Goal: Task Accomplishment & Management: Use online tool/utility

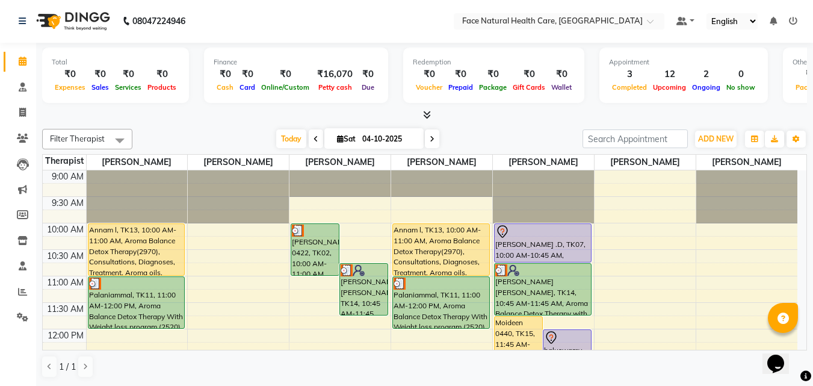
scroll to position [125, 0]
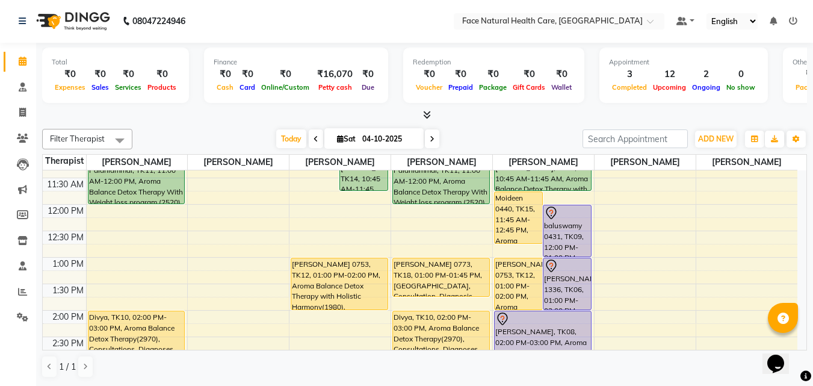
click at [562, 233] on div "baluswamy 0431, TK09, 12:00 PM-01:00 PM, Aroma Balance Detox Therapy(1530), Con…" at bounding box center [568, 230] width 48 height 51
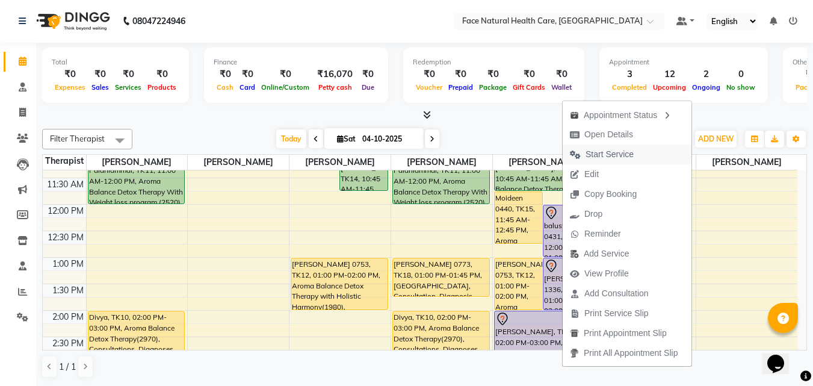
click at [601, 155] on span "Start Service" at bounding box center [610, 154] width 48 height 13
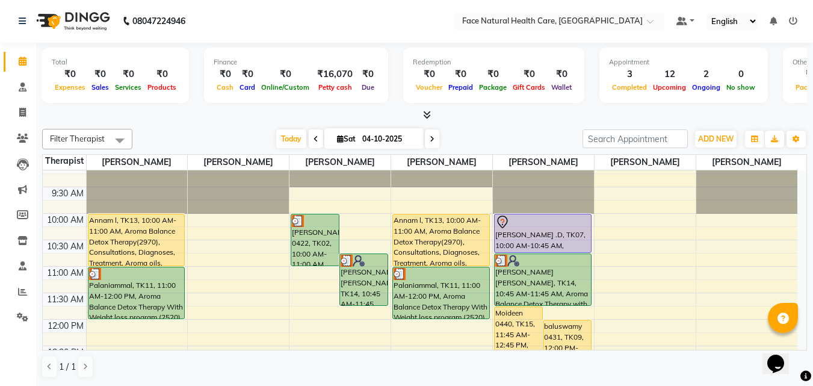
scroll to position [0, 0]
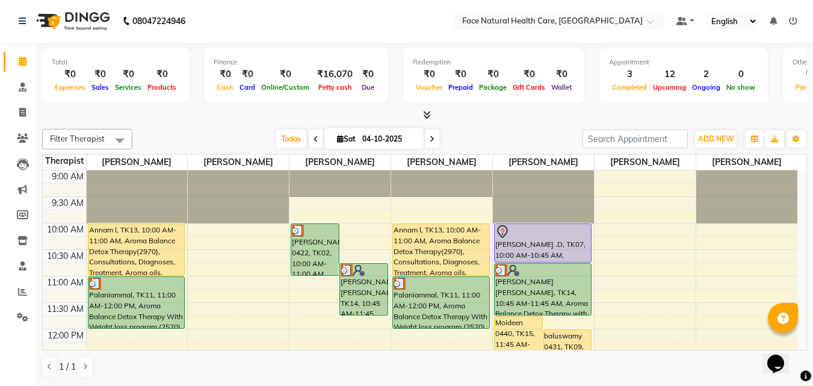
click at [314, 140] on icon at bounding box center [316, 138] width 5 height 7
type input "03-10-2025"
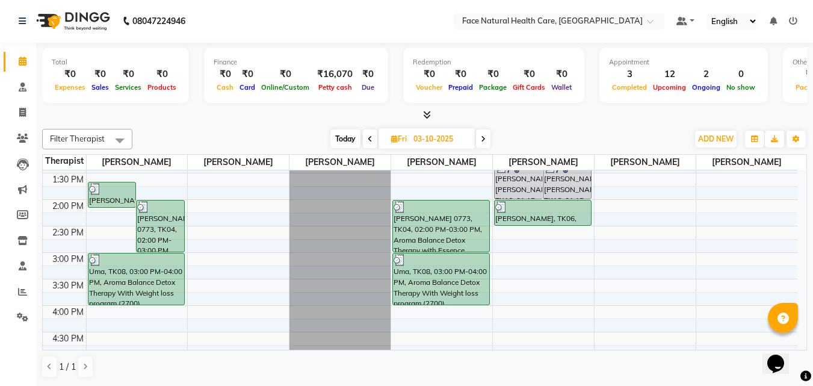
scroll to position [238, 0]
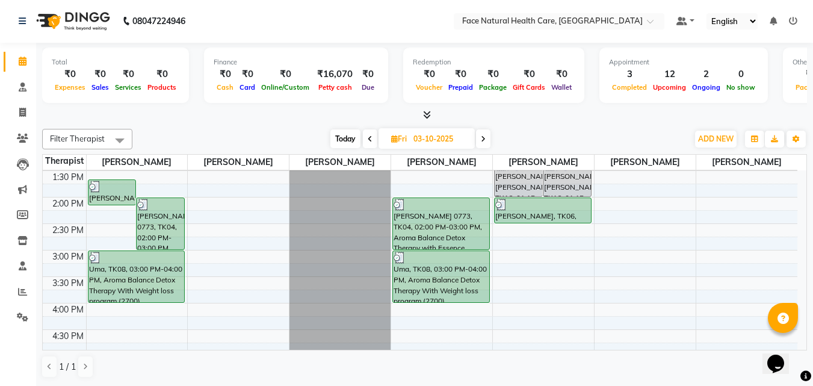
click at [414, 230] on div "[PERSON_NAME] 0773, TK04, 02:00 PM-03:00 PM, Aroma Balance Detox Therapy with E…" at bounding box center [441, 223] width 96 height 51
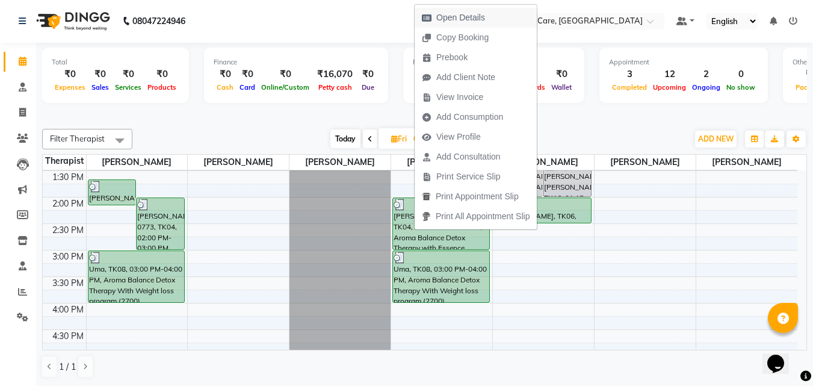
click at [449, 17] on span "Open Details" at bounding box center [461, 17] width 49 height 13
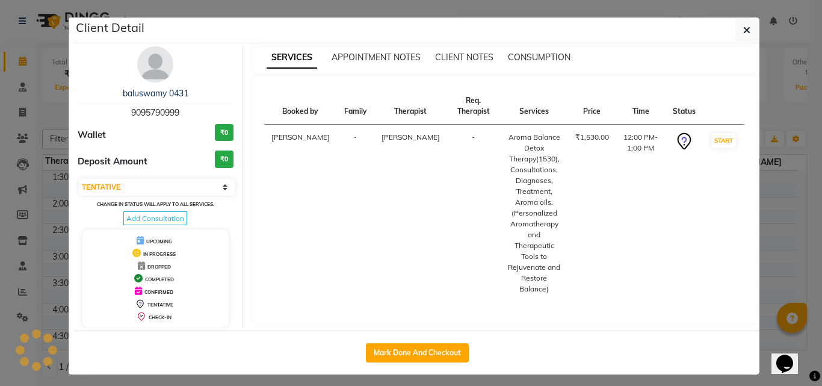
select select "3"
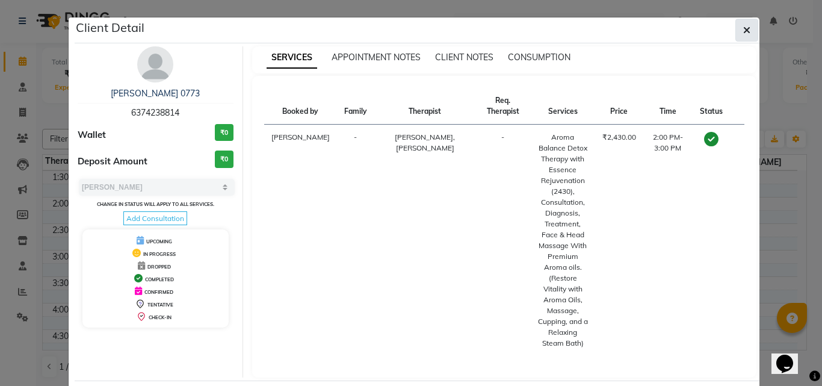
click at [748, 31] on button "button" at bounding box center [747, 30] width 23 height 23
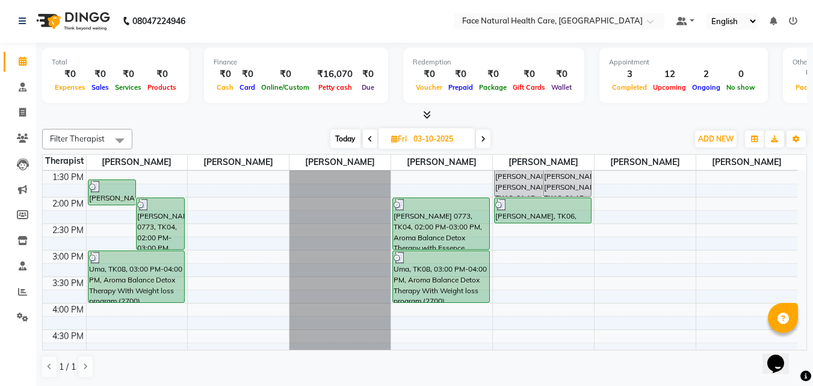
click at [484, 136] on icon at bounding box center [483, 138] width 5 height 7
type input "04-10-2025"
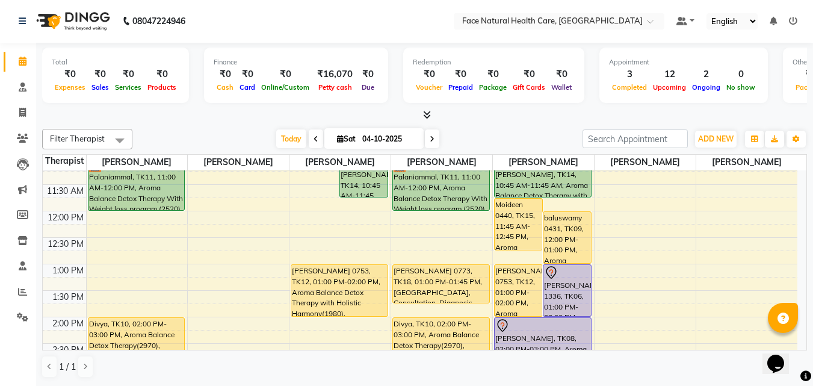
scroll to position [116, 0]
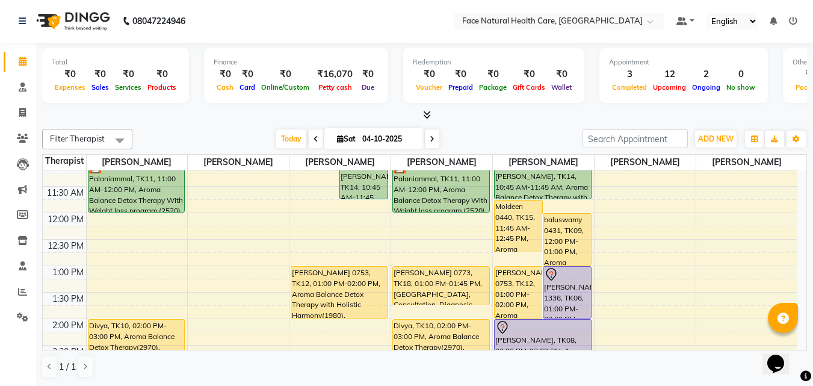
click at [505, 235] on div "Moideen 0440, TK15, 11:45 AM-12:45 PM, Aroma Balance Detox Therapy(1530), Consu…" at bounding box center [519, 226] width 48 height 51
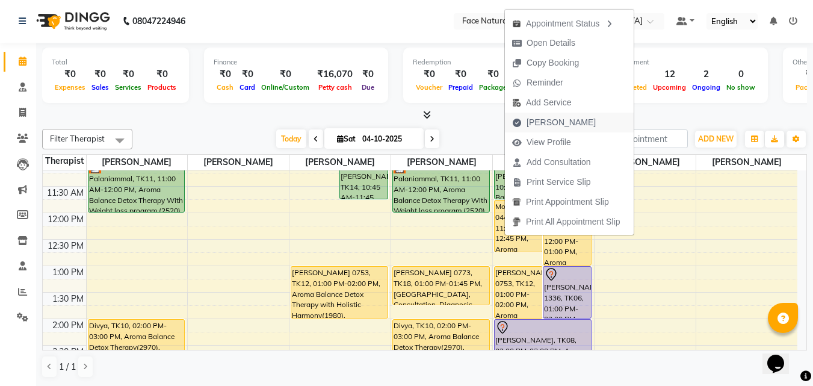
click at [565, 118] on span "[PERSON_NAME]" at bounding box center [561, 122] width 69 height 13
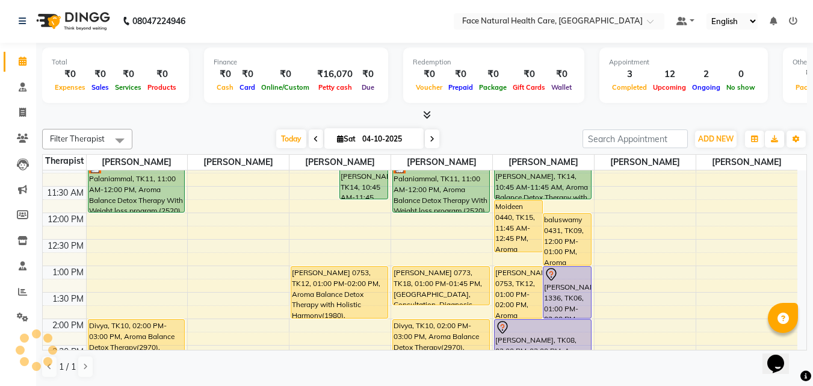
select select "5675"
select select "service"
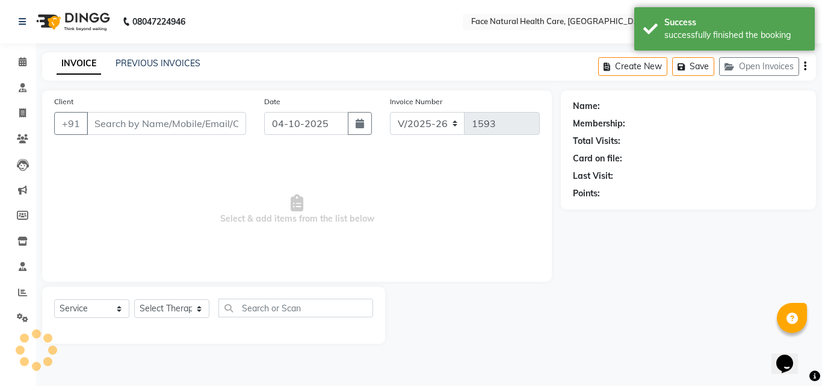
type input "9745839657"
select select "50221"
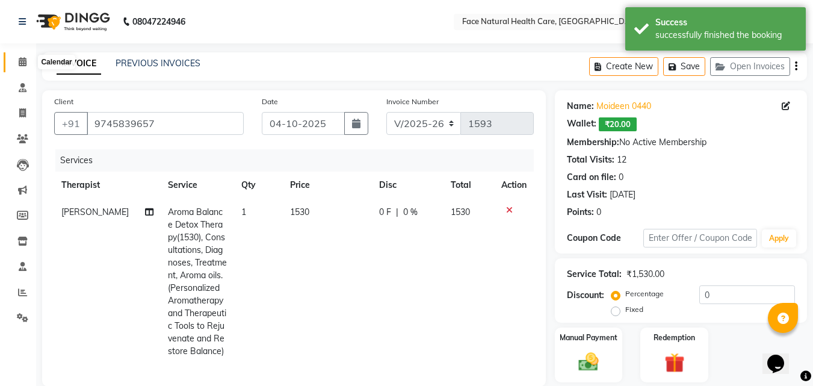
click at [19, 61] on icon at bounding box center [23, 61] width 8 height 9
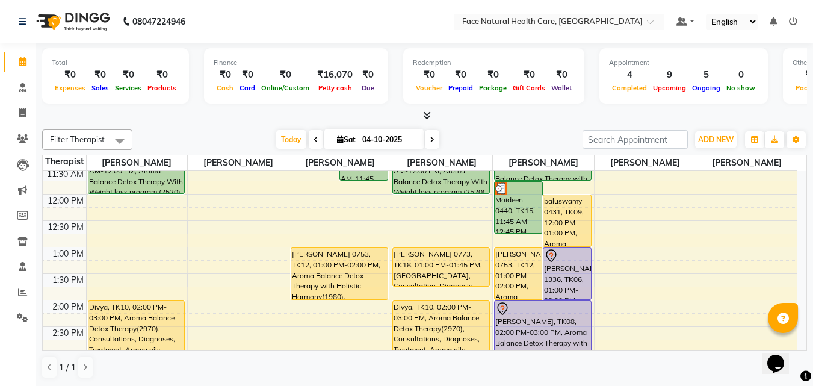
scroll to position [140, 0]
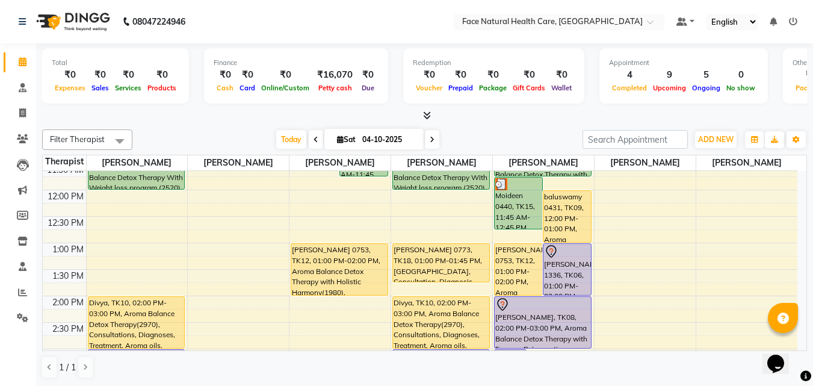
click at [409, 268] on div "[PERSON_NAME] 0773, TK18, 01:00 PM-01:45 PM, [GEOGRAPHIC_DATA], Consultation, D…" at bounding box center [441, 263] width 96 height 38
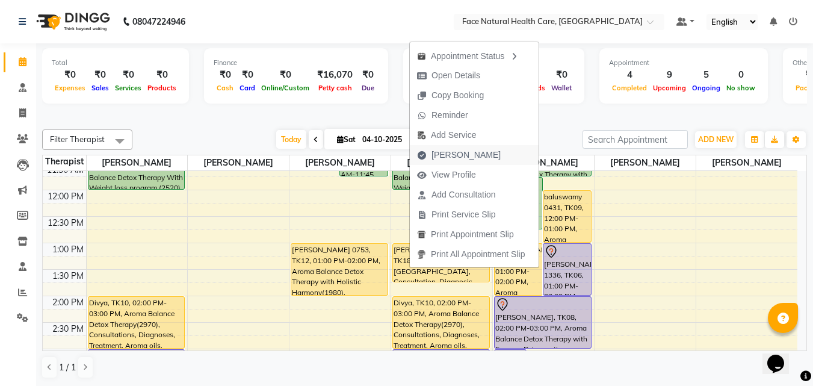
click at [455, 156] on span "[PERSON_NAME]" at bounding box center [466, 155] width 69 height 13
select select "5675"
select select "service"
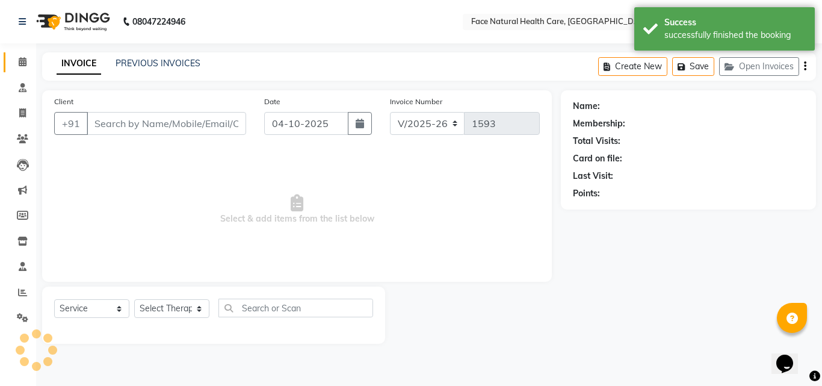
type input "6374238814"
select select "40492"
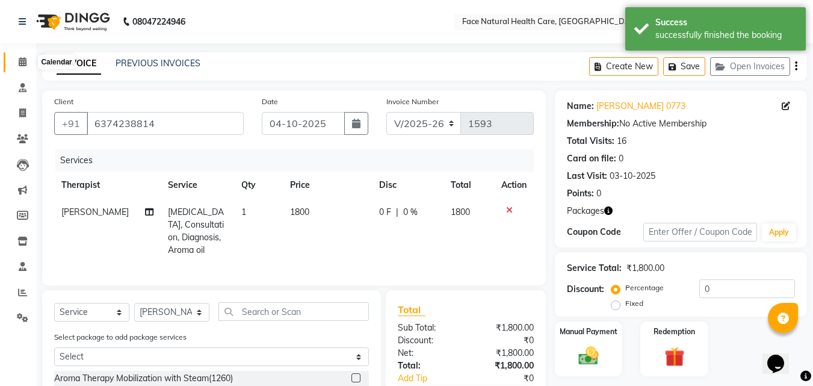
click at [22, 64] on icon at bounding box center [23, 61] width 8 height 9
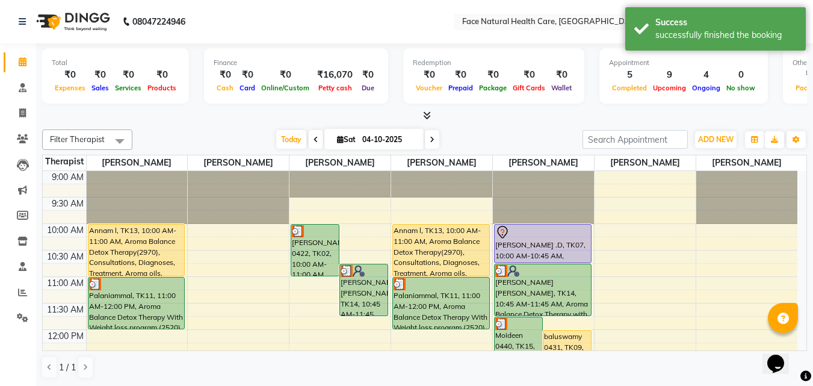
click at [418, 242] on div "Annam l, TK13, 10:00 AM-11:00 AM, Aroma Balance Detox Therapy(2970), Consultati…" at bounding box center [441, 250] width 96 height 51
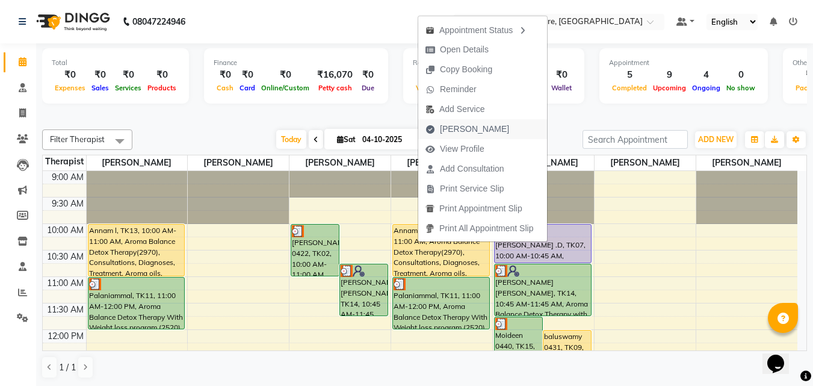
click at [459, 126] on span "[PERSON_NAME]" at bounding box center [474, 129] width 69 height 13
select select "5675"
select select "service"
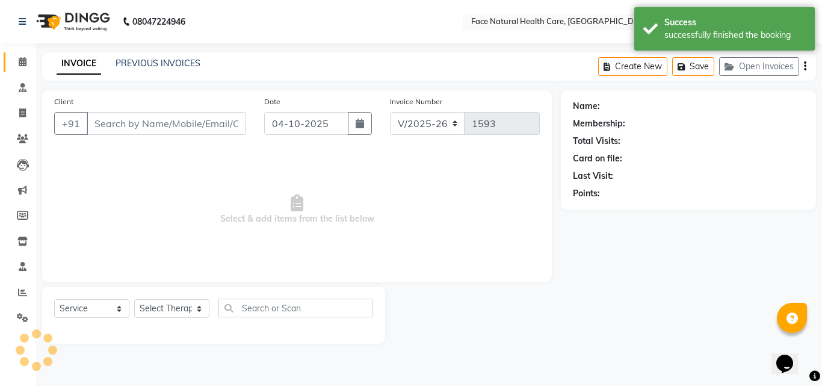
type input "9442569529"
select select "47694"
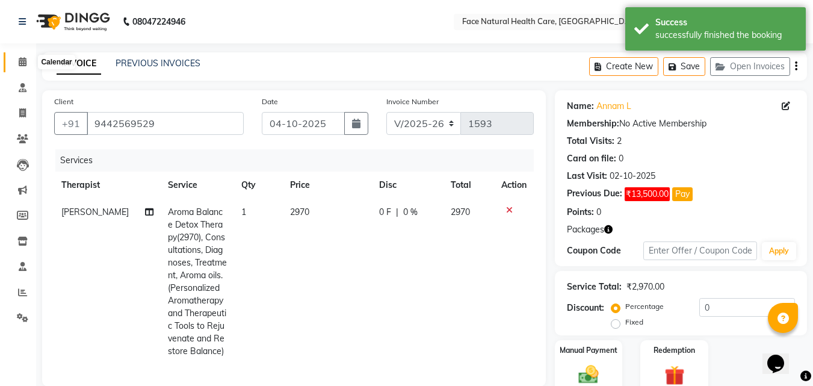
click at [20, 58] on icon at bounding box center [23, 61] width 8 height 9
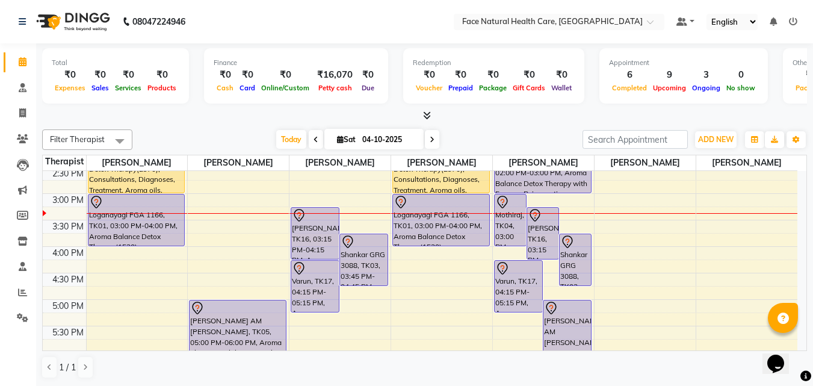
scroll to position [297, 0]
